Goal: Obtain resource: Download file/media

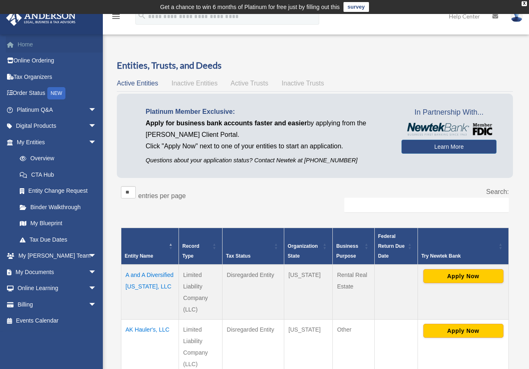
click at [23, 44] on link "Home" at bounding box center [57, 44] width 103 height 16
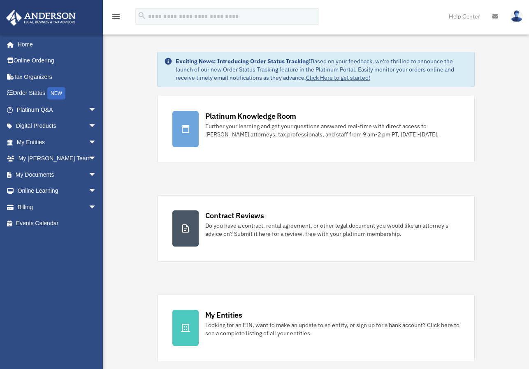
click at [25, 42] on link "Home" at bounding box center [55, 44] width 99 height 16
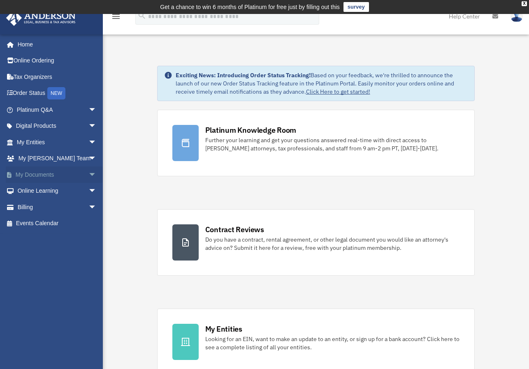
click at [45, 173] on link "My Documents arrow_drop_down" at bounding box center [57, 174] width 103 height 16
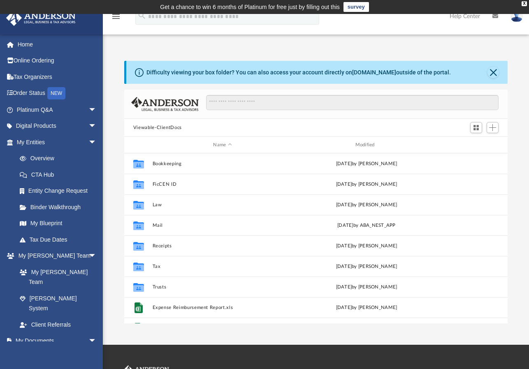
scroll to position [180, 377]
click at [493, 69] on button "Close" at bounding box center [493, 73] width 12 height 12
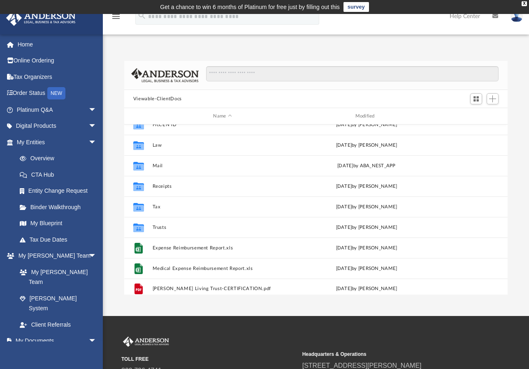
scroll to position [35, 0]
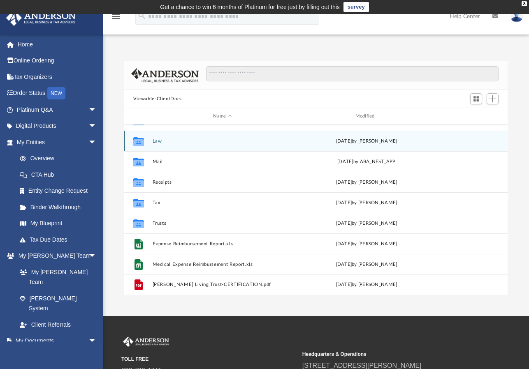
click at [140, 141] on icon "grid" at bounding box center [138, 141] width 11 height 9
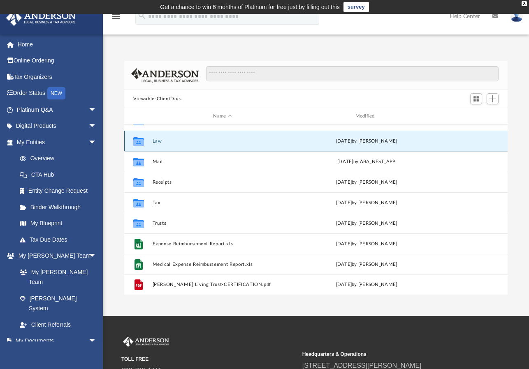
click at [140, 141] on icon "grid" at bounding box center [138, 141] width 11 height 9
click at [156, 140] on button "Law" at bounding box center [222, 141] width 140 height 5
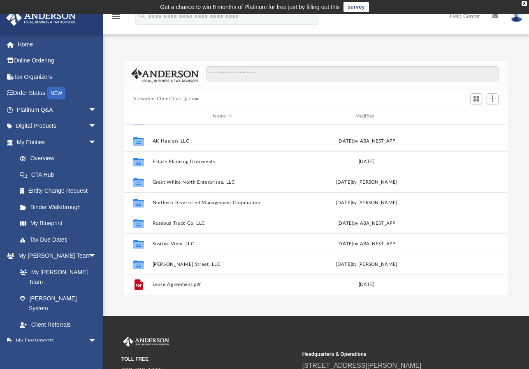
scroll to position [0, 0]
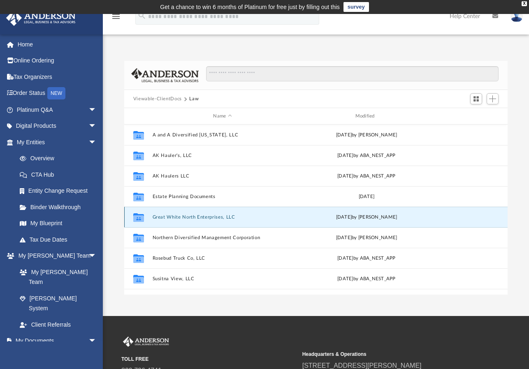
click at [173, 217] on button "Great White North Enterprises, LLC" at bounding box center [222, 217] width 140 height 5
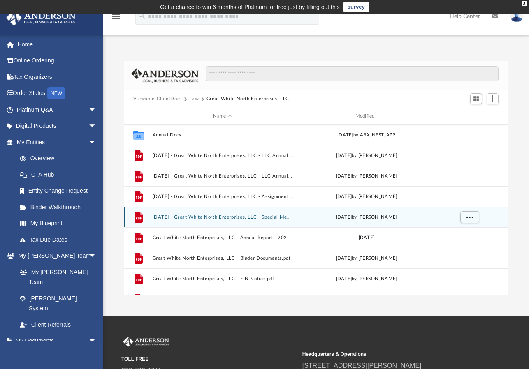
click at [205, 216] on button "2025.04.30 - Great White North Enterprises, LLC - Special Members Meeting.pdf" at bounding box center [222, 217] width 140 height 5
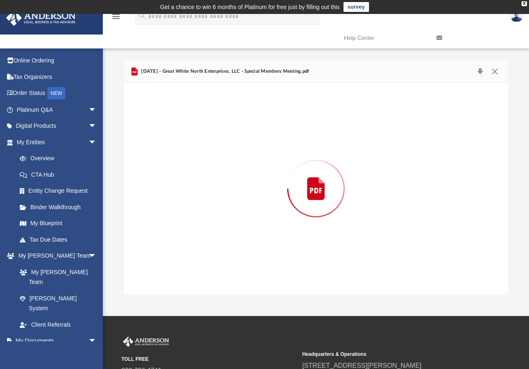
click at [205, 216] on div "Preview" at bounding box center [315, 189] width 383 height 212
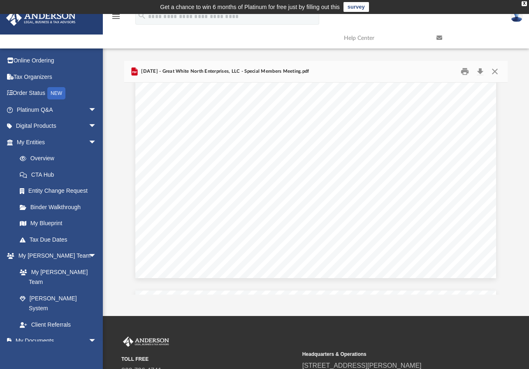
scroll to position [287, 0]
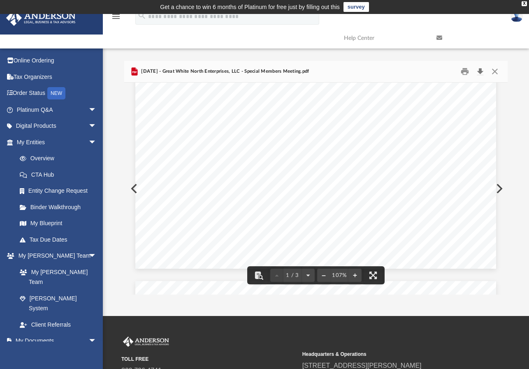
click at [481, 69] on button "Download" at bounding box center [479, 71] width 15 height 13
click at [497, 70] on button "Close" at bounding box center [494, 71] width 15 height 13
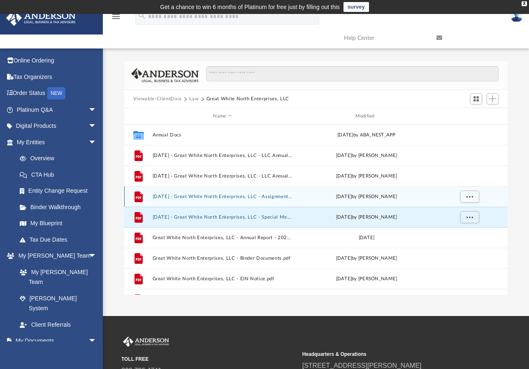
click at [219, 195] on button "2025.04.30 - Great White North Enterprises, LLC - Assignment of Interest.pdf" at bounding box center [222, 196] width 140 height 5
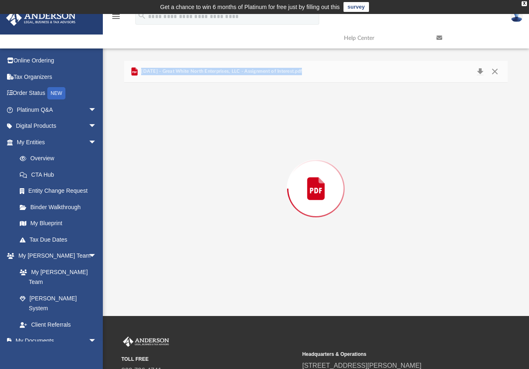
click at [219, 195] on div "Preview" at bounding box center [315, 189] width 383 height 212
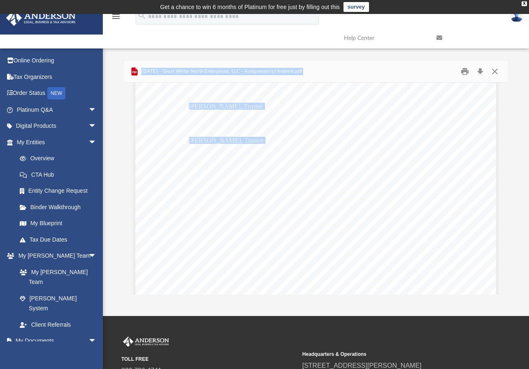
scroll to position [0, 0]
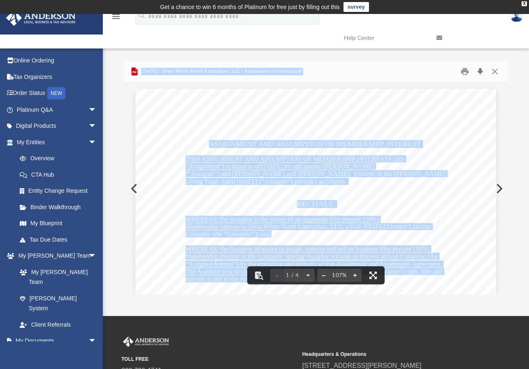
click at [480, 69] on button "Download" at bounding box center [479, 71] width 15 height 13
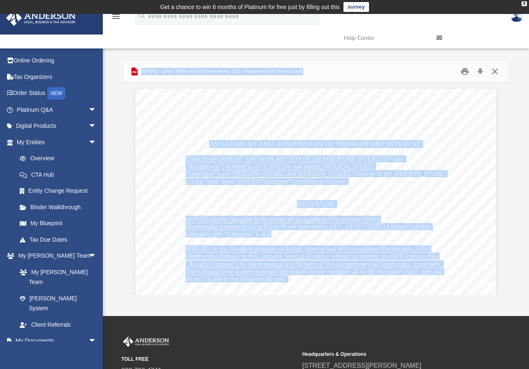
click at [494, 69] on button "Close" at bounding box center [494, 71] width 15 height 13
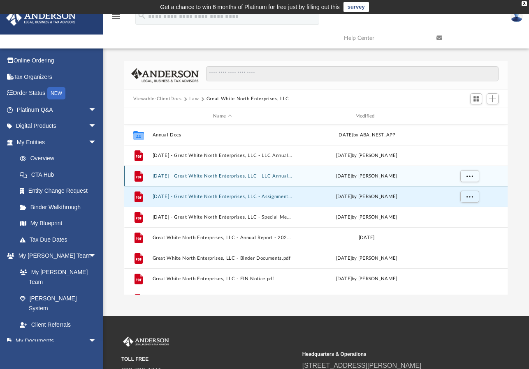
click at [239, 173] on button "2020.12.28 - Great White North Enterprises, LLC - LLC Annual Meeting - Manager …" at bounding box center [222, 175] width 140 height 5
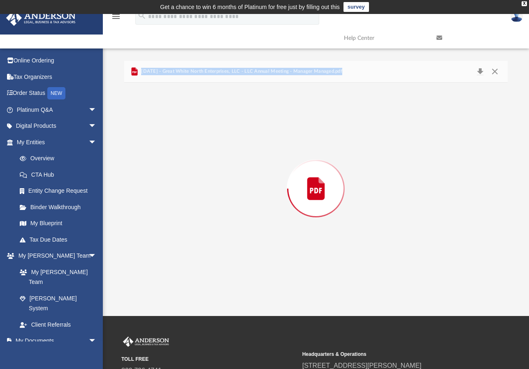
click at [239, 173] on div "Preview" at bounding box center [315, 189] width 383 height 212
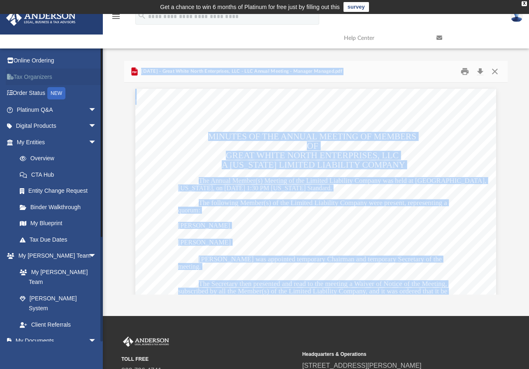
click at [92, 72] on link "Tax Organizers" at bounding box center [57, 77] width 103 height 16
click at [92, 60] on link "Online Ordering" at bounding box center [57, 61] width 103 height 16
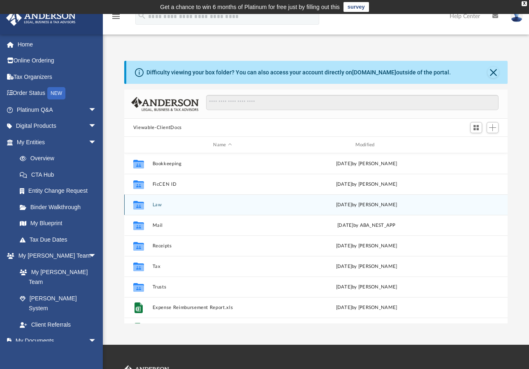
click at [160, 206] on button "Law" at bounding box center [222, 204] width 140 height 5
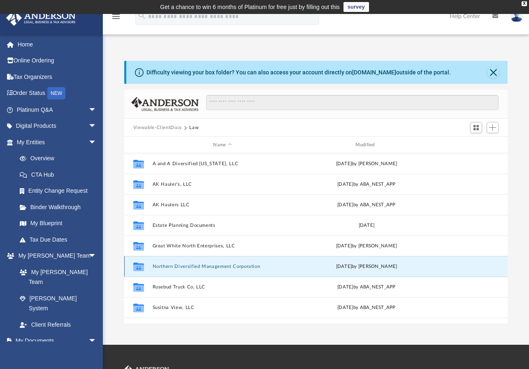
click at [205, 266] on button "Northern Diversified Management Corporation" at bounding box center [222, 266] width 140 height 5
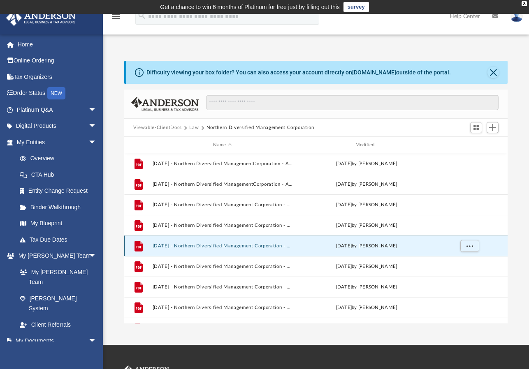
click at [204, 247] on button "2023.08.11 - Northern Diversified Management Corporation - Annual Meeting - Doc…" at bounding box center [222, 245] width 140 height 5
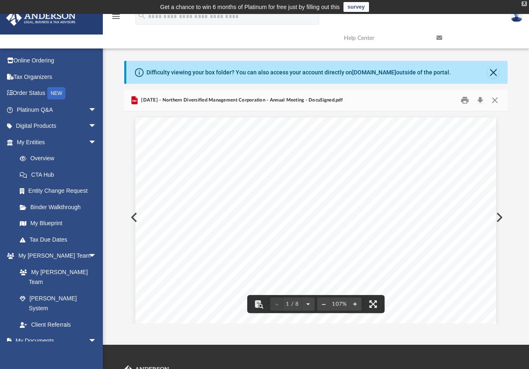
click at [524, 2] on div "X" at bounding box center [523, 3] width 5 height 5
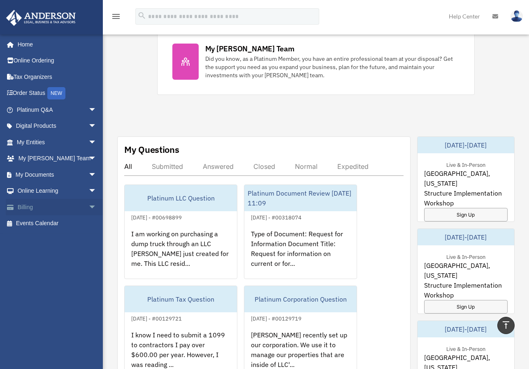
scroll to position [366, 0]
click at [46, 174] on link "My Documents arrow_drop_down" at bounding box center [57, 174] width 103 height 16
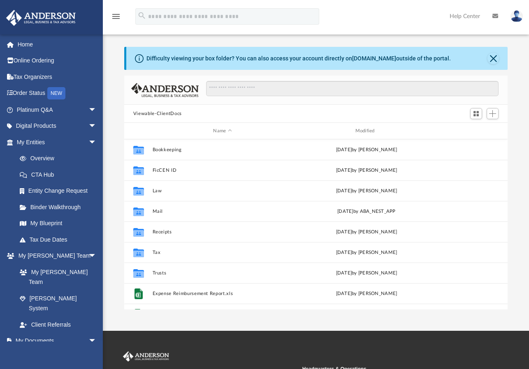
scroll to position [180, 377]
click at [26, 43] on link "Home" at bounding box center [57, 44] width 103 height 16
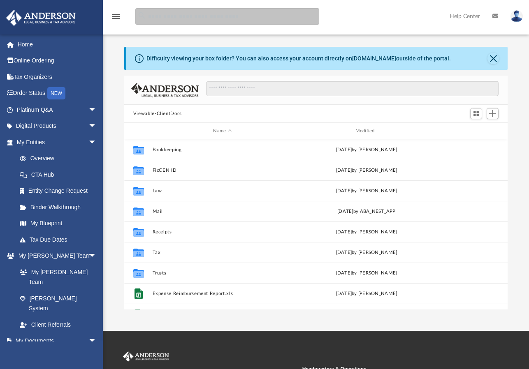
click at [159, 19] on input "search" at bounding box center [227, 16] width 184 height 16
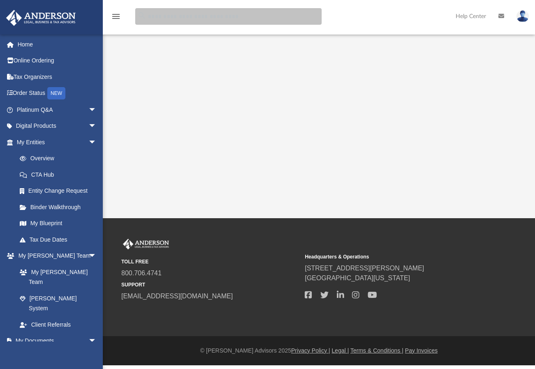
click at [178, 18] on input "search" at bounding box center [228, 16] width 186 height 16
type input "**********"
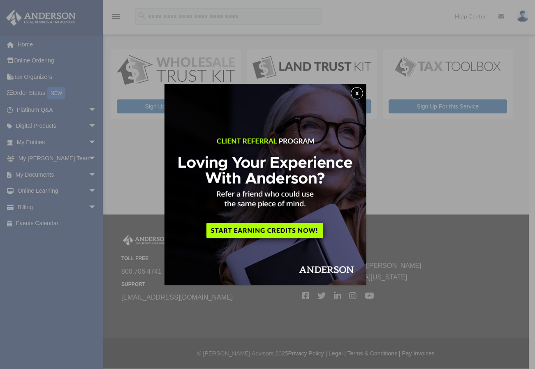
click at [358, 92] on button "x" at bounding box center [357, 93] width 12 height 12
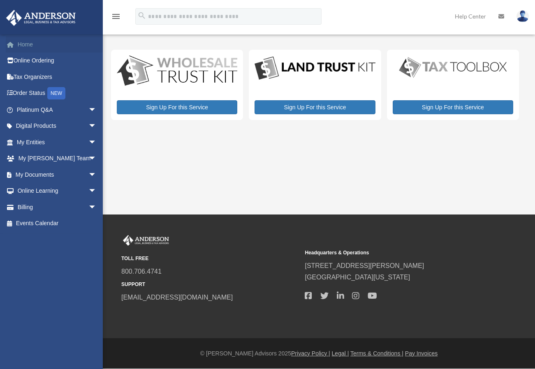
click at [25, 42] on link "Home" at bounding box center [57, 44] width 103 height 16
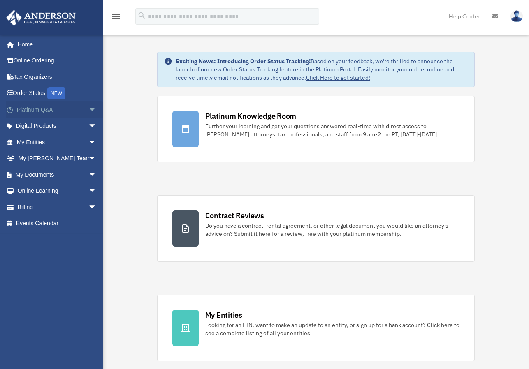
click at [34, 108] on link "Platinum Q&A arrow_drop_down" at bounding box center [57, 110] width 103 height 16
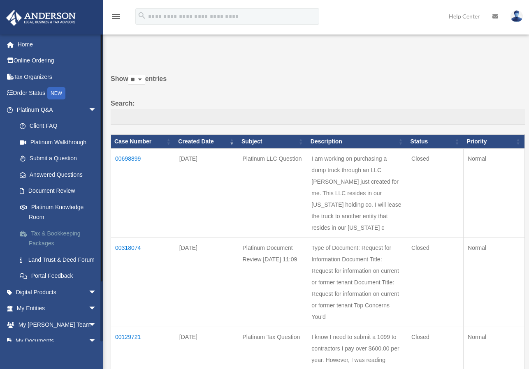
click at [44, 237] on link "Tax & Bookkeeping Packages" at bounding box center [60, 238] width 97 height 26
